Goal: Transaction & Acquisition: Register for event/course

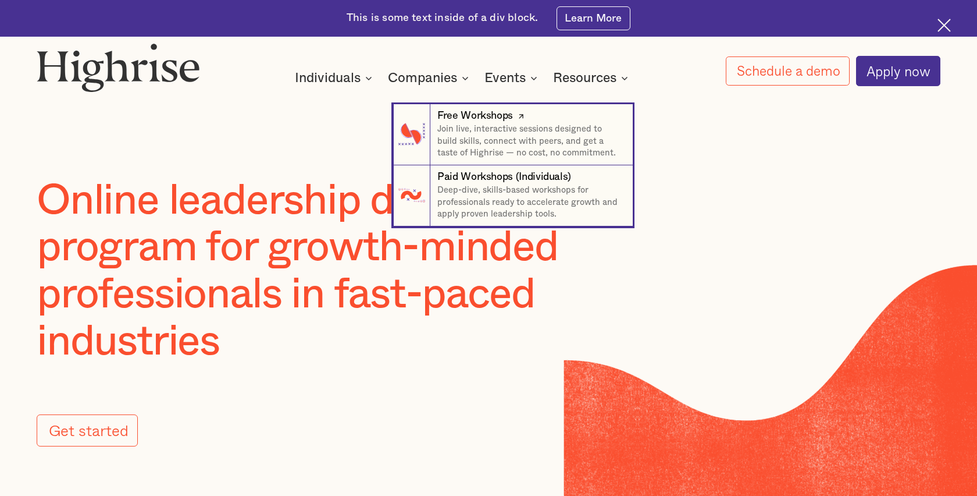
click at [490, 121] on div "Free Workshops" at bounding box center [475, 116] width 76 height 15
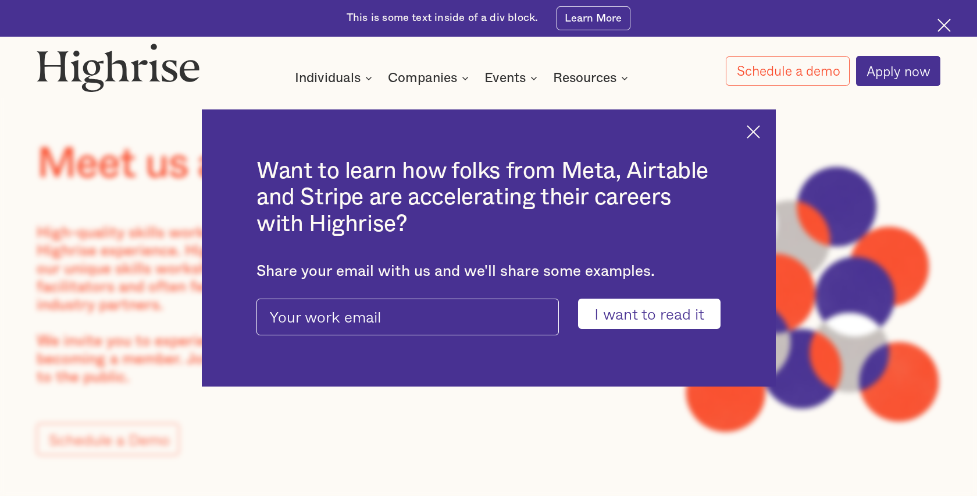
click at [751, 130] on img at bounding box center [753, 131] width 13 height 13
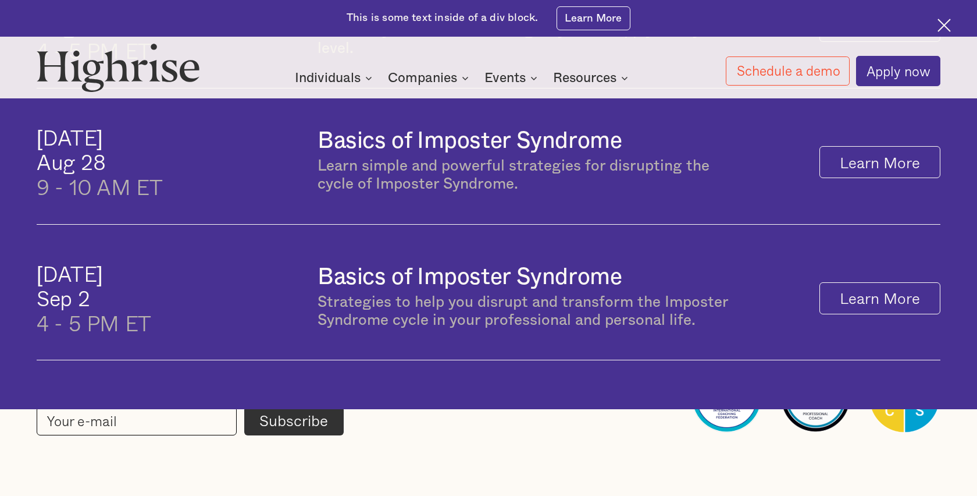
scroll to position [747, 0]
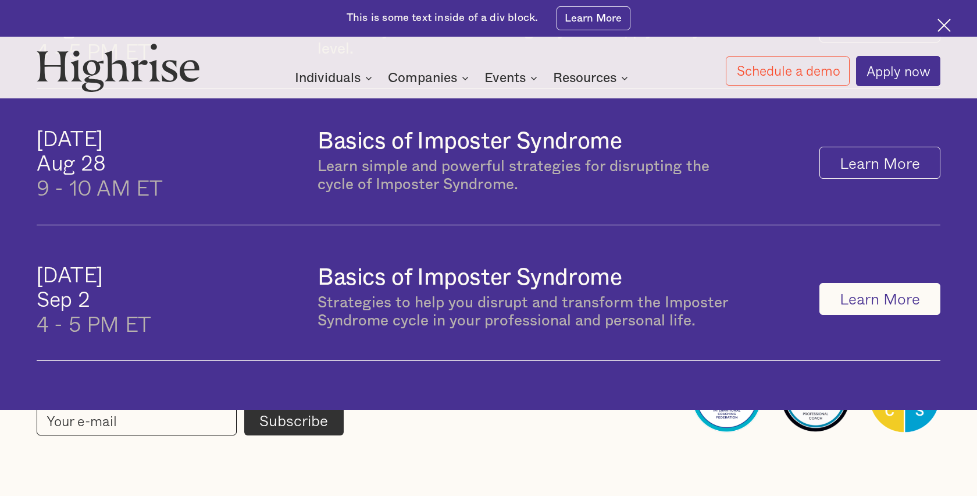
click at [893, 307] on link "Learn More" at bounding box center [880, 299] width 121 height 32
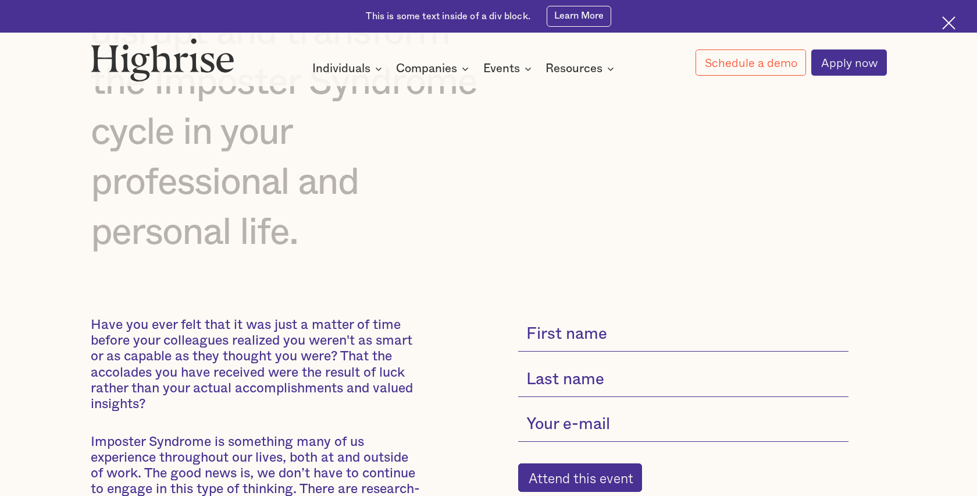
scroll to position [413, 0]
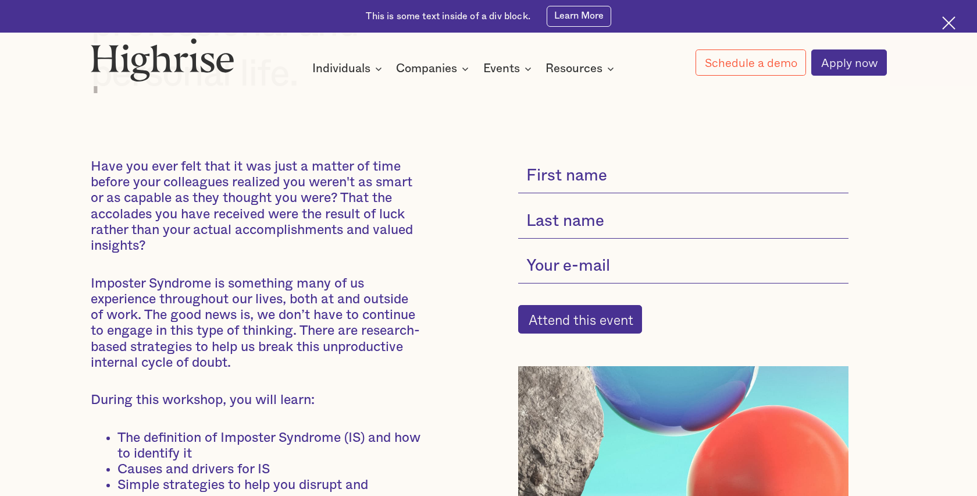
click at [601, 180] on input "current-single-event-subscribe-form" at bounding box center [683, 176] width 330 height 34
type input "Jen"
click at [586, 219] on input "current-single-event-subscribe-form" at bounding box center [683, 221] width 330 height 34
type input "Pañares"
click at [582, 269] on input "current-single-event-subscribe-form" at bounding box center [683, 266] width 330 height 34
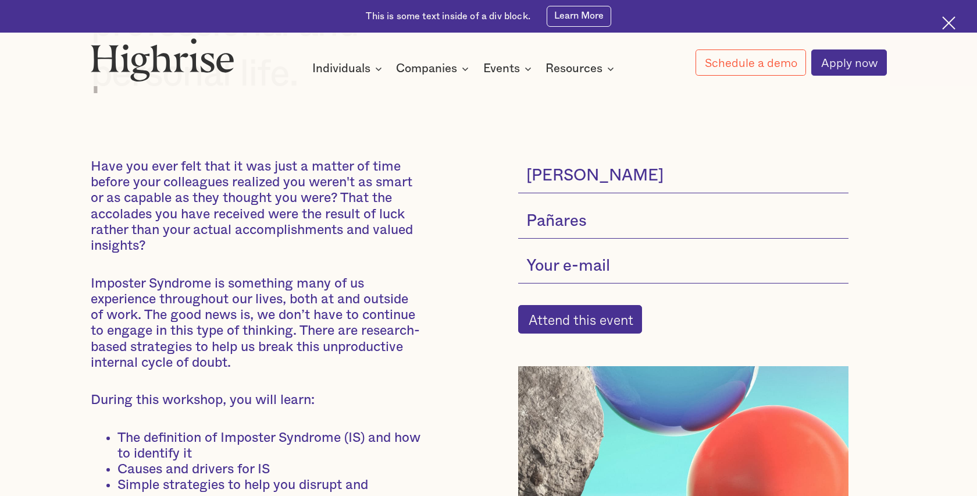
type input "jenniferpanares@tryhighrise.com"
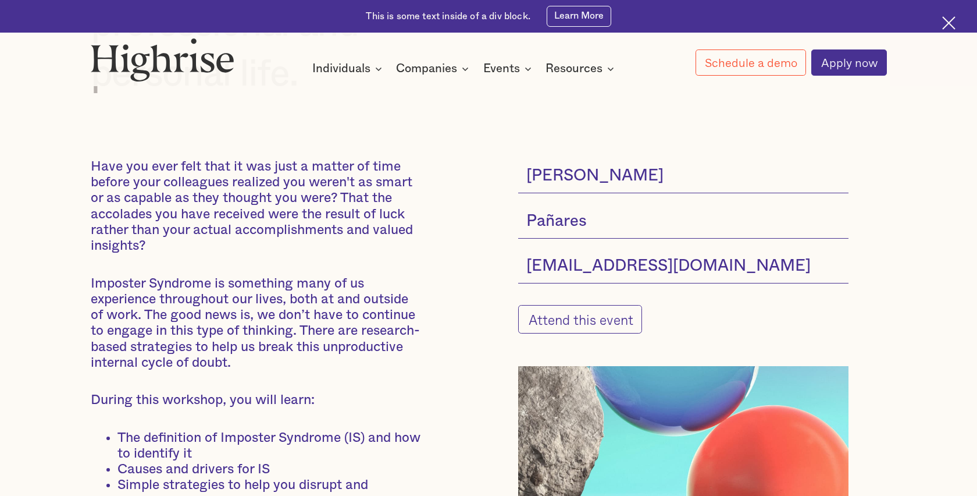
click at [578, 321] on input "Attend this event" at bounding box center [580, 319] width 124 height 29
type input "Please wait..."
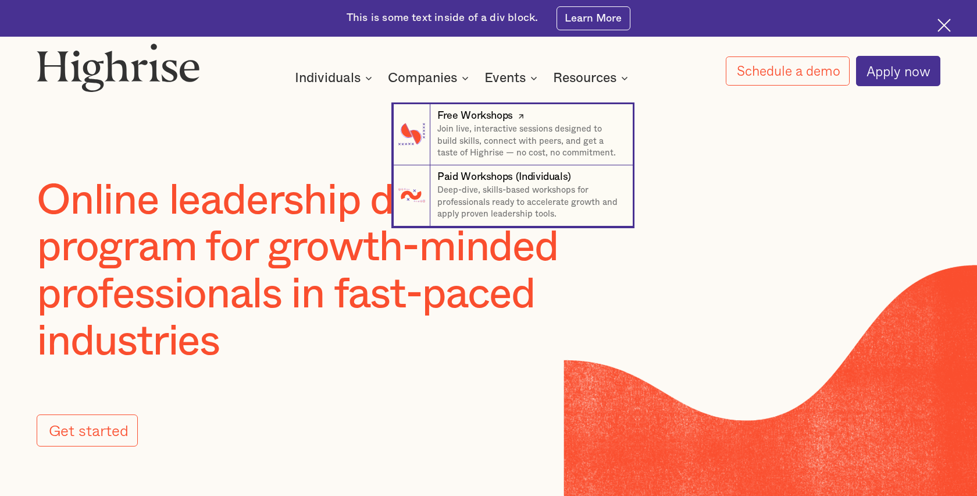
click at [498, 112] on div "Free Workshops" at bounding box center [475, 116] width 76 height 15
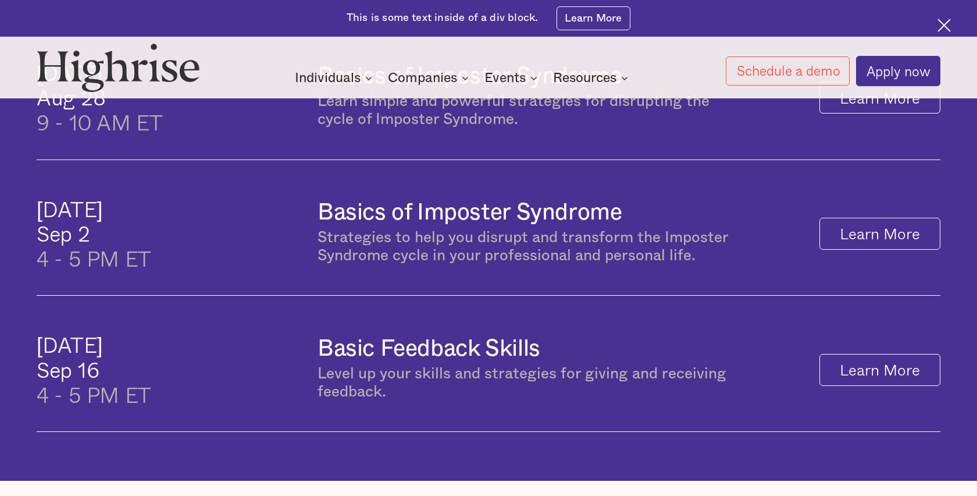
scroll to position [812, 0]
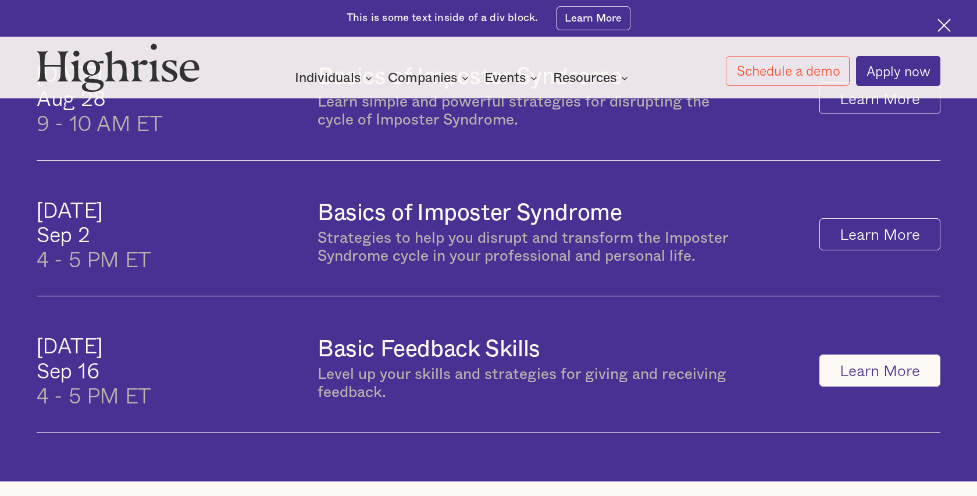
click at [880, 375] on link "Learn More" at bounding box center [880, 370] width 121 height 32
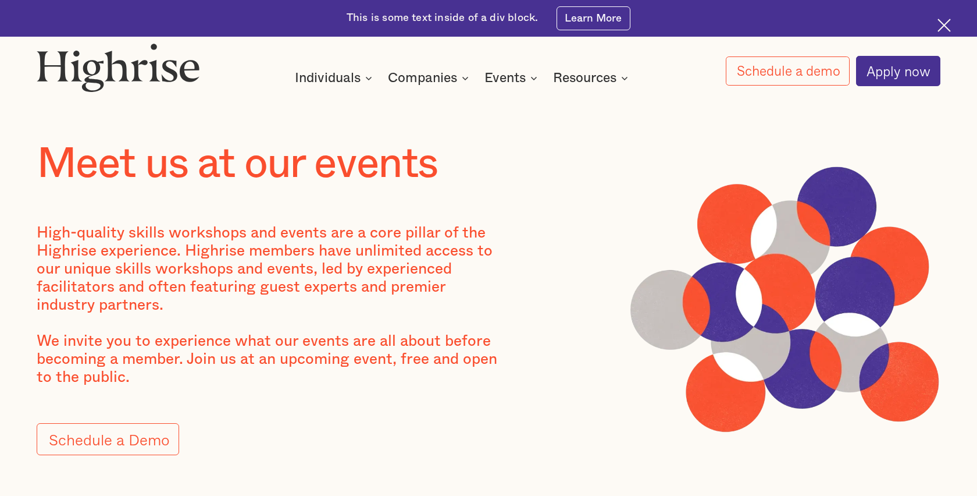
scroll to position [372, 0]
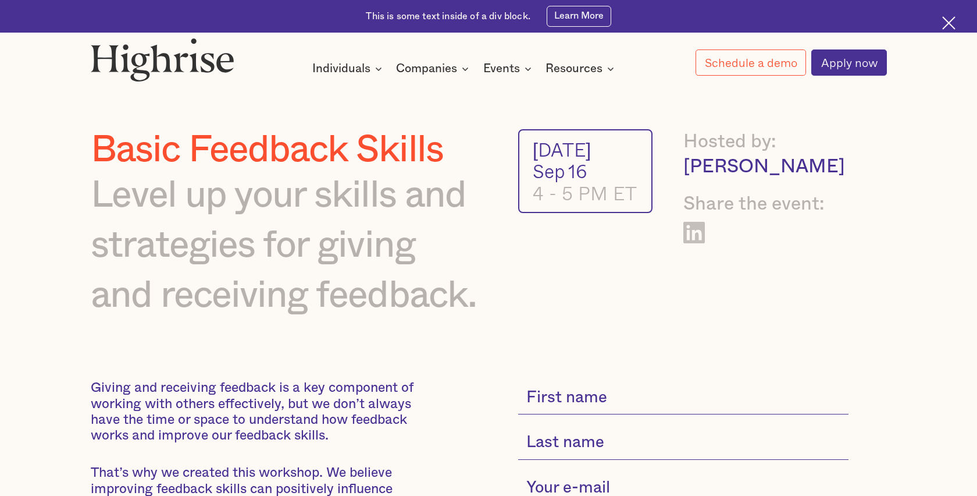
click at [586, 405] on input "current-single-event-subscribe-form" at bounding box center [683, 397] width 330 height 34
type input "[PERSON_NAME]"
type input "Pañares"
click at [581, 483] on input "current-single-event-subscribe-form" at bounding box center [683, 488] width 330 height 34
type input "jenniferpanares@tryhighrise.com"
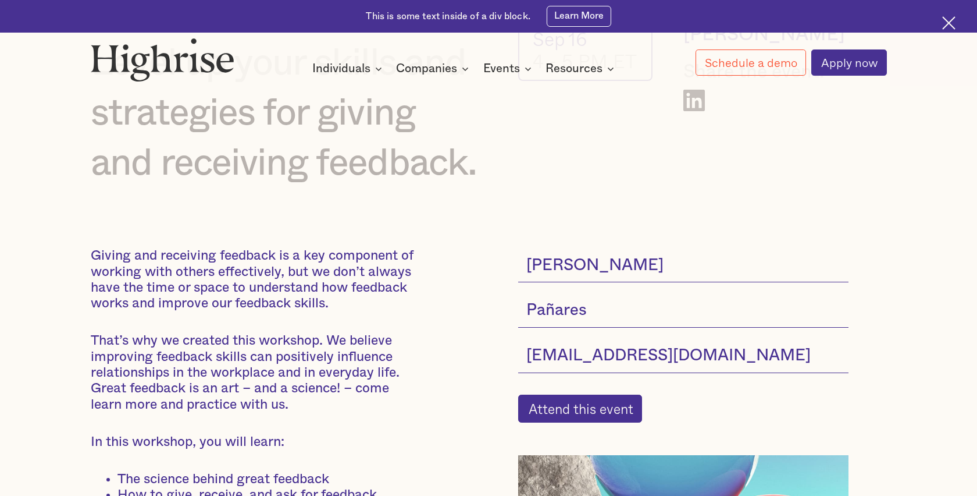
scroll to position [161, 0]
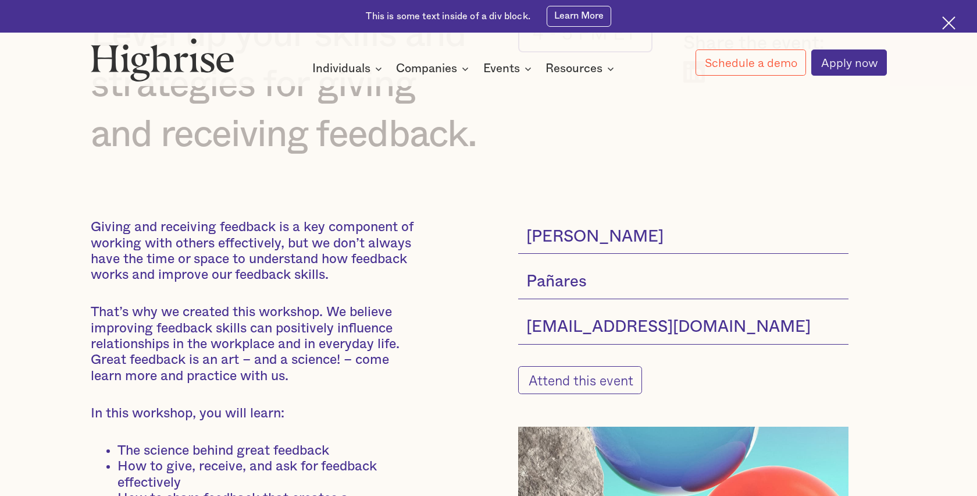
click at [606, 380] on input "Attend this event" at bounding box center [580, 380] width 124 height 29
type input "Please wait..."
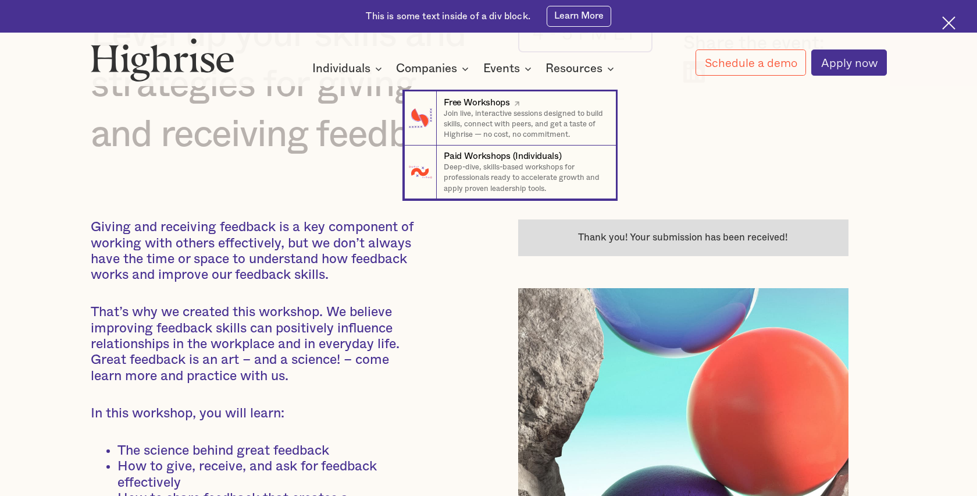
click at [488, 105] on div "Free Workshops" at bounding box center [477, 102] width 66 height 13
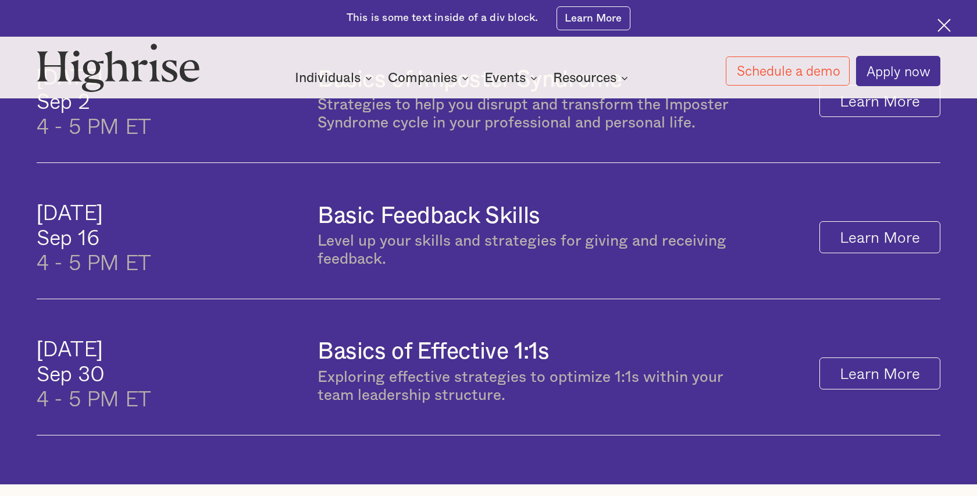
scroll to position [911, 0]
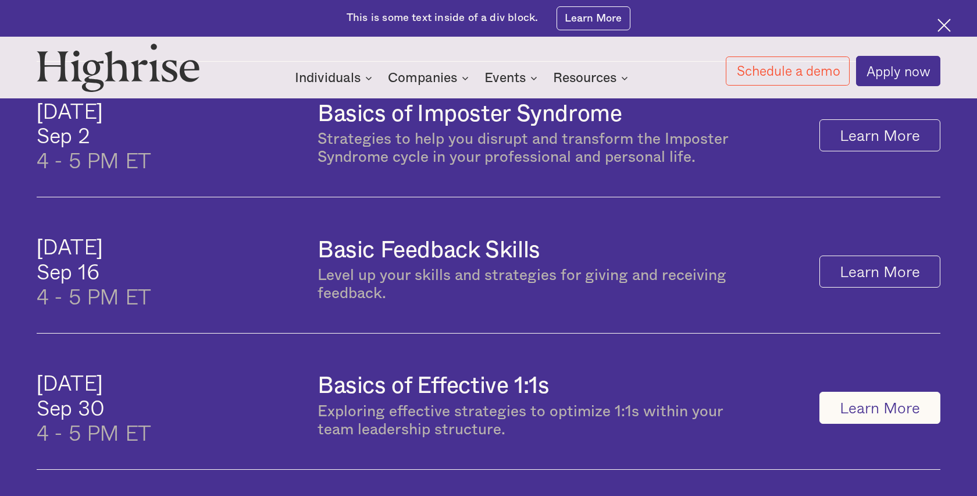
click at [894, 411] on link "Learn More" at bounding box center [880, 407] width 121 height 32
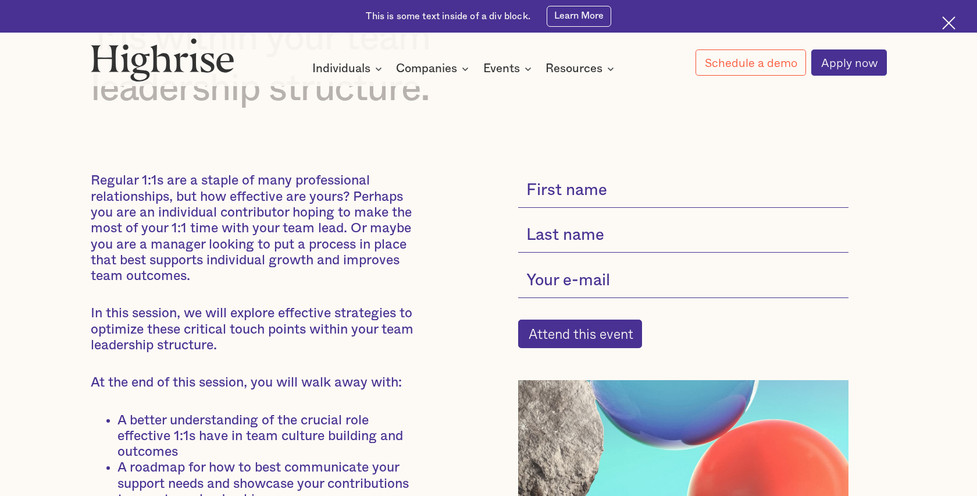
scroll to position [269, 0]
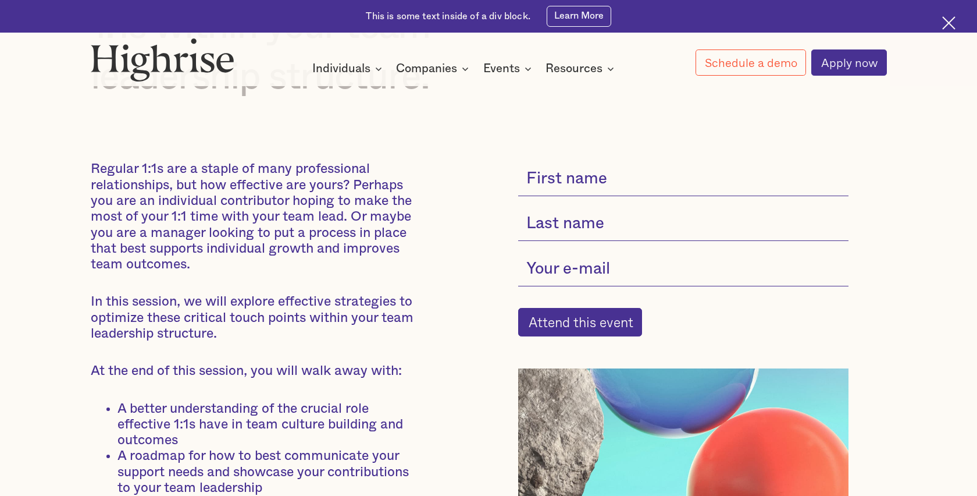
click at [582, 183] on input "current-single-event-subscribe-form" at bounding box center [683, 178] width 330 height 34
type input "[PERSON_NAME]"
type input "Pañares"
click at [580, 276] on input "current-single-event-subscribe-form" at bounding box center [683, 269] width 330 height 34
type input "jenniferpanares@tryhighrise.com"
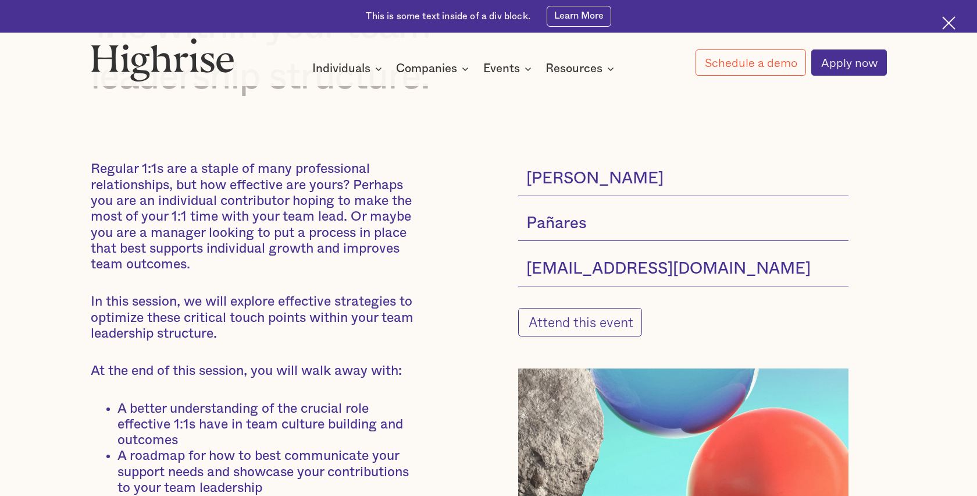
click at [597, 326] on input "Attend this event" at bounding box center [580, 322] width 124 height 29
type input "Please wait..."
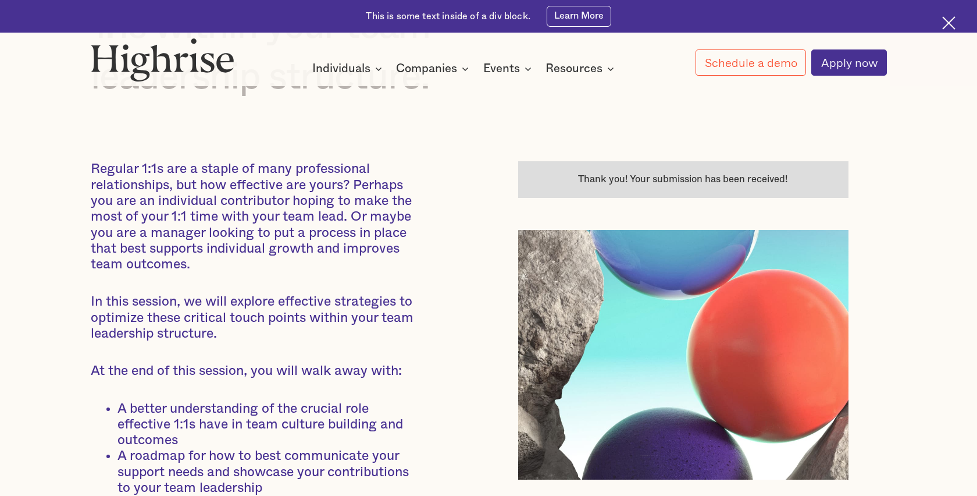
scroll to position [0, 0]
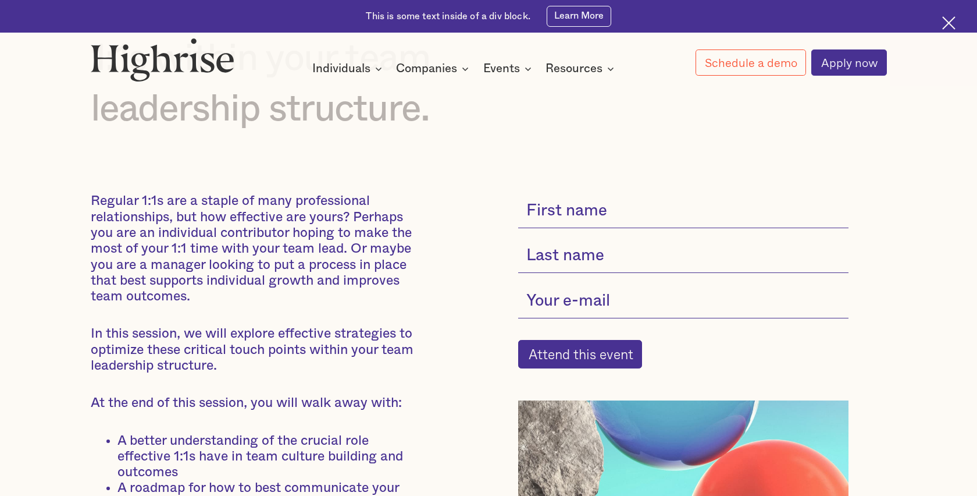
scroll to position [248, 0]
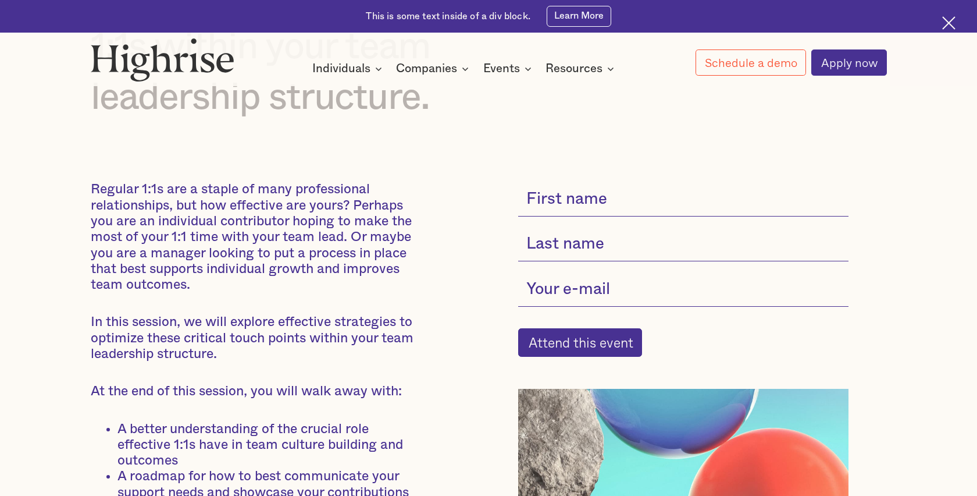
click at [572, 197] on input "current-single-event-subscribe-form" at bounding box center [683, 198] width 330 height 34
click at [587, 201] on input "[PERSON_NAME]" at bounding box center [683, 198] width 330 height 34
type input "[PERSON_NAME]"
click at [576, 248] on input "current-single-event-subscribe-form" at bounding box center [683, 244] width 330 height 34
type input "Pañares"
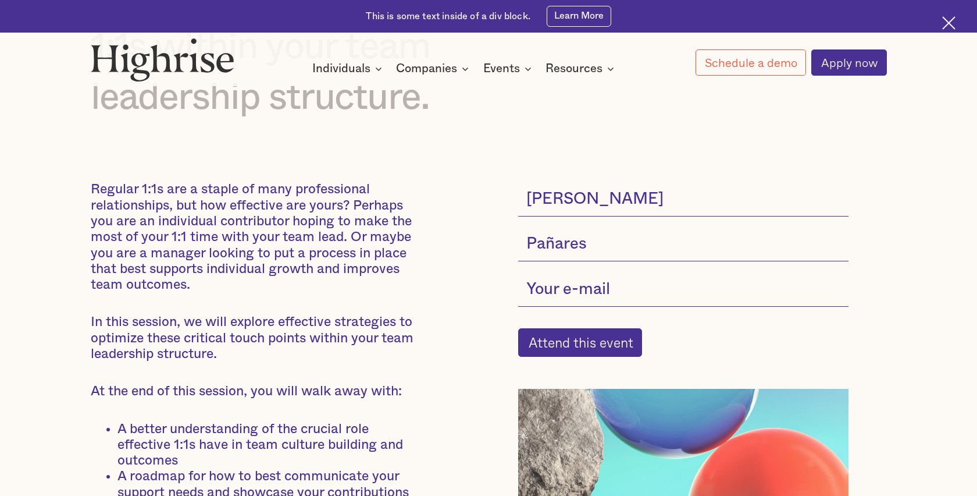
click at [583, 293] on input "current-single-event-subscribe-form" at bounding box center [683, 289] width 330 height 34
type input "[EMAIL_ADDRESS][DOMAIN_NAME]"
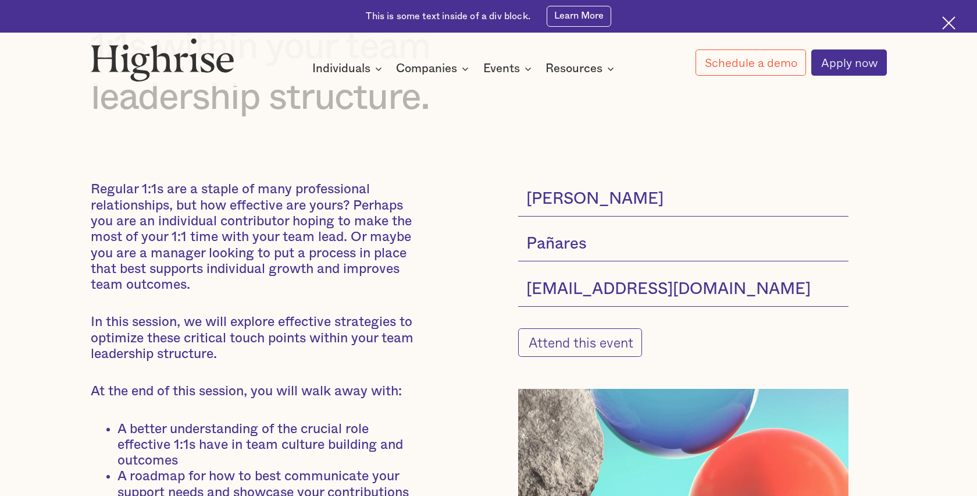
click at [572, 346] on input "Attend this event" at bounding box center [580, 342] width 124 height 29
type input "Please wait..."
